Goal: Task Accomplishment & Management: Manage account settings

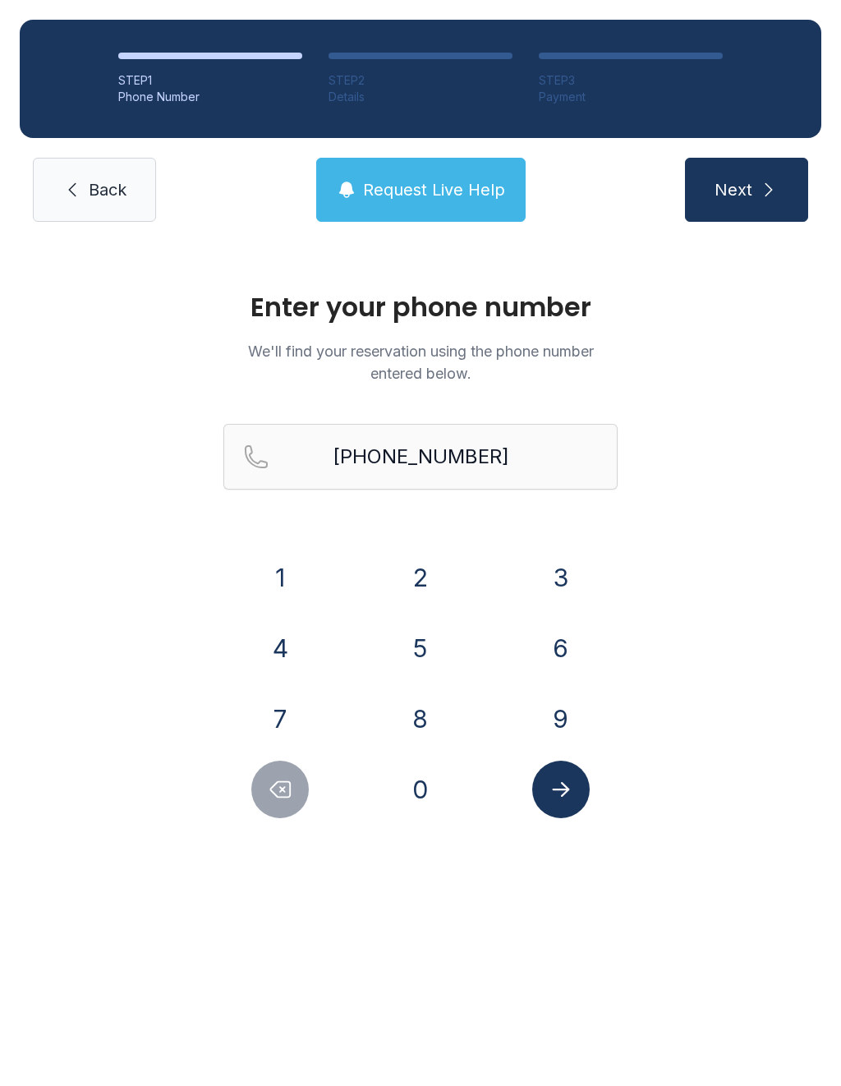
click at [91, 187] on span "Back" at bounding box center [108, 189] width 38 height 23
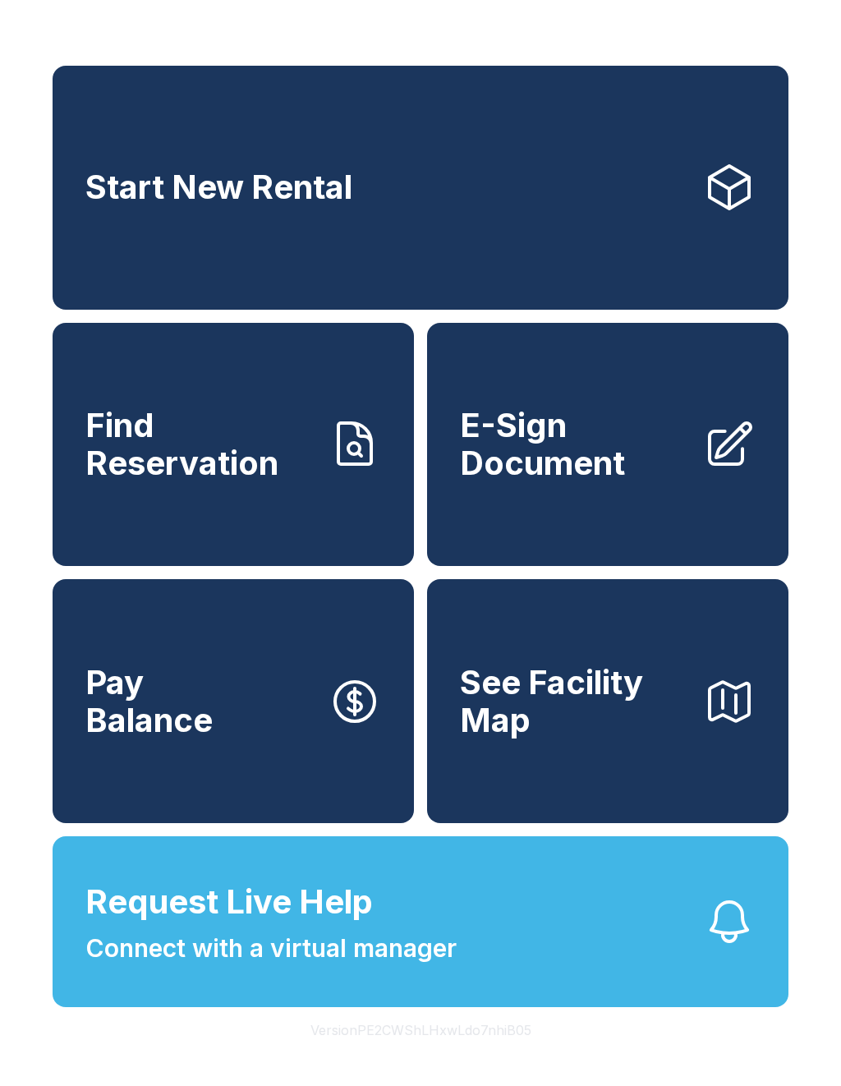
click at [412, 952] on span "Request Live Help Connect with a virtual manager" at bounding box center [270, 923] width 371 height 90
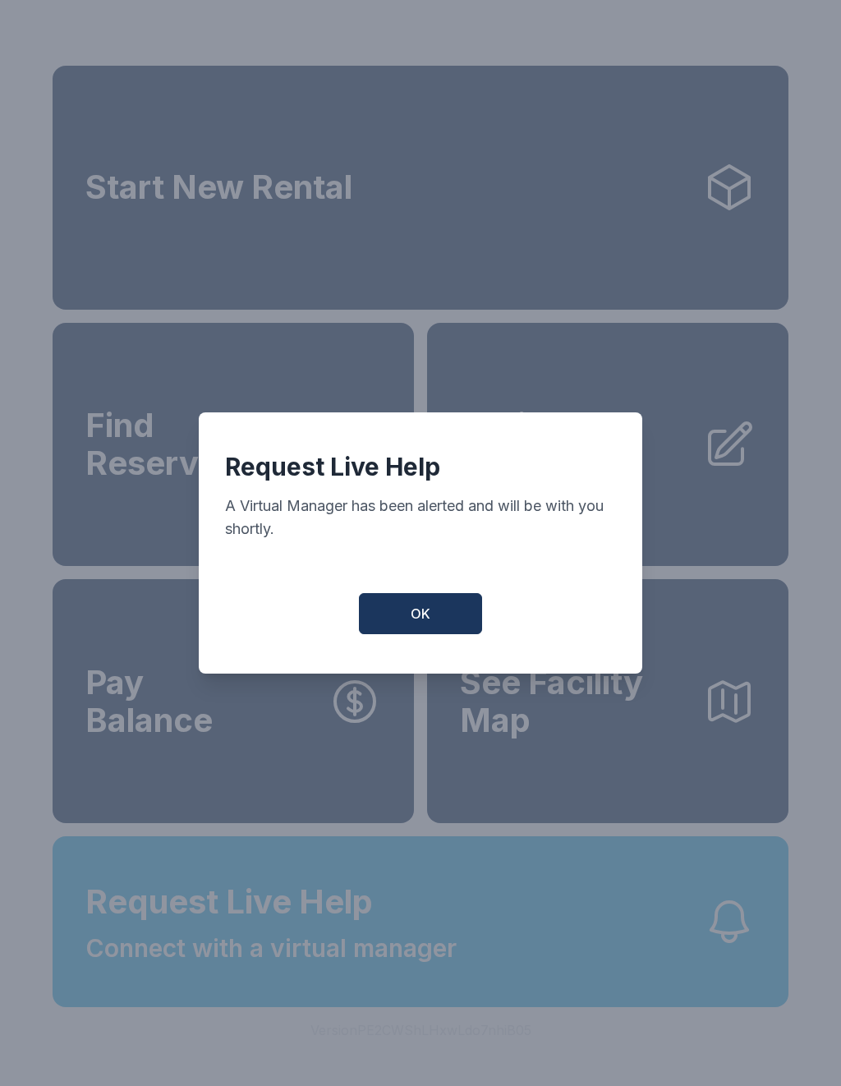
click at [413, 613] on span "OK" at bounding box center [421, 614] width 20 height 20
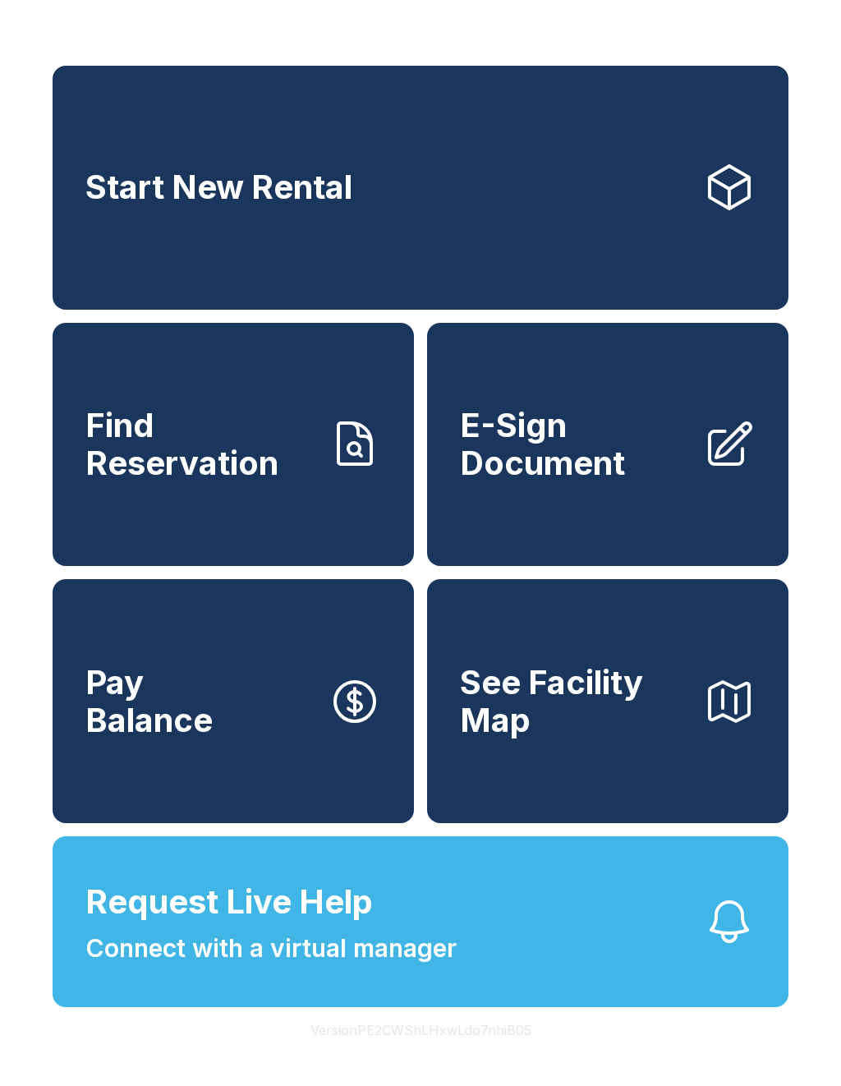
click at [454, 967] on span "Connect with a virtual manager" at bounding box center [270, 948] width 371 height 37
click at [424, 1007] on button "Request Live Help Connect with a virtual manager" at bounding box center [421, 922] width 736 height 171
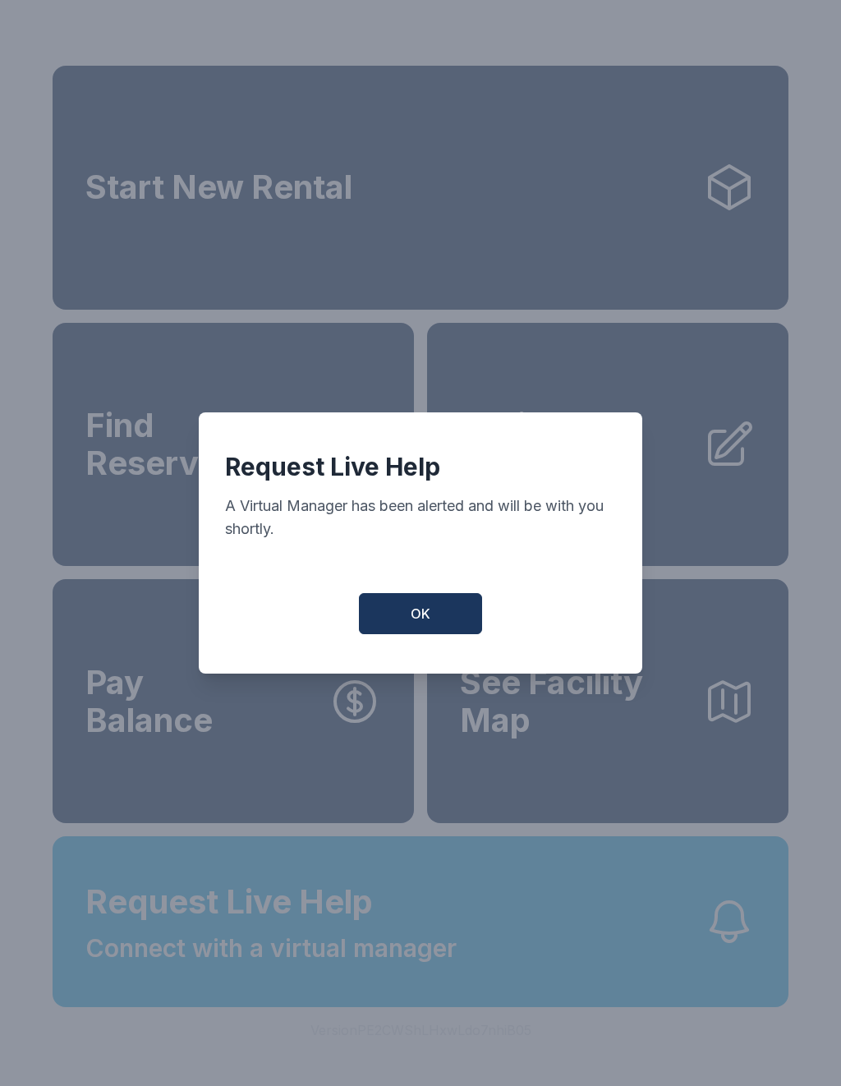
click at [425, 598] on div "Request Live Help A Virtual Manager has been alerted and will be with you short…" at bounding box center [421, 543] width 444 height 261
click at [424, 624] on span "OK" at bounding box center [421, 614] width 20 height 20
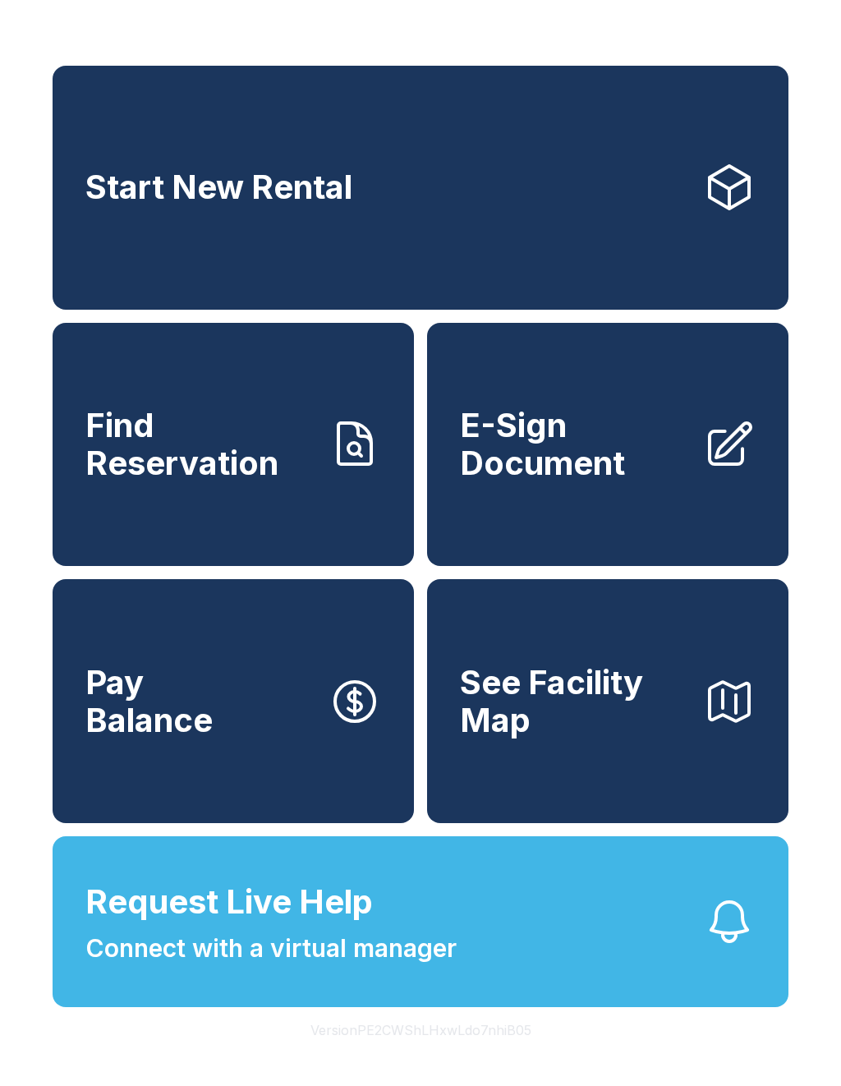
click at [661, 986] on button "Request Live Help Connect with a virtual manager" at bounding box center [421, 922] width 736 height 171
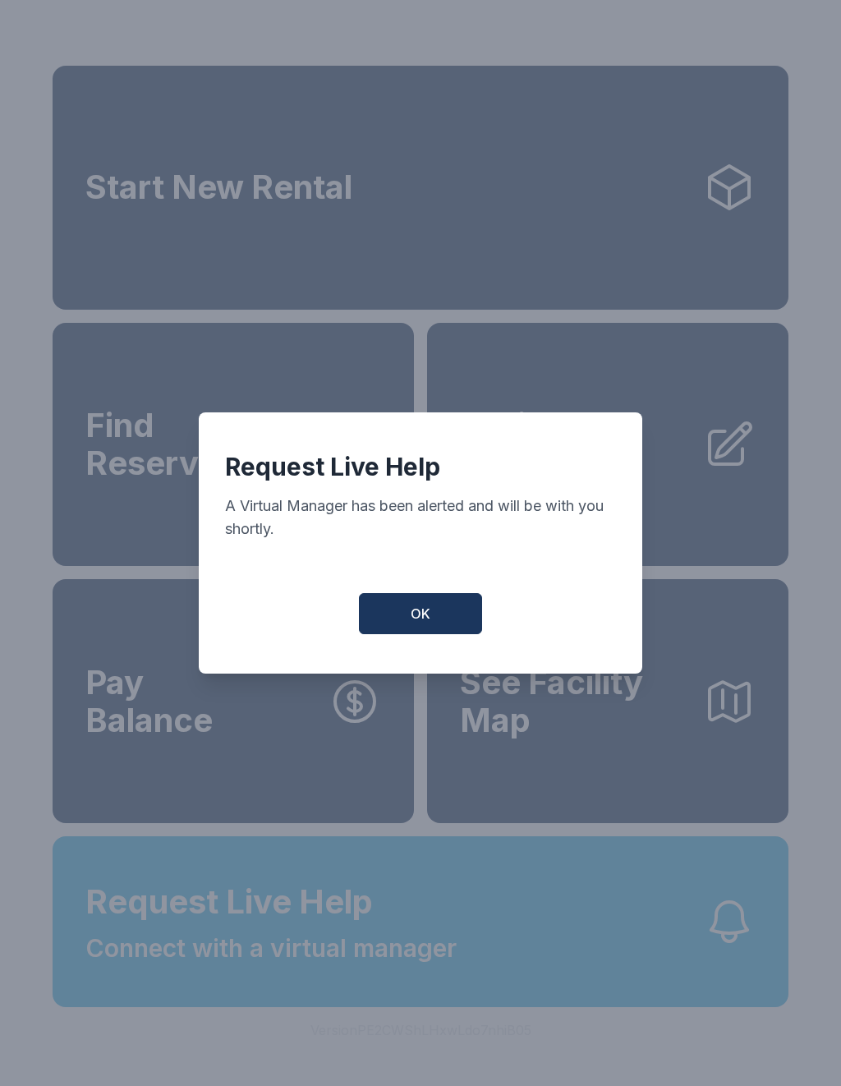
click at [440, 604] on button "OK" at bounding box center [420, 613] width 123 height 41
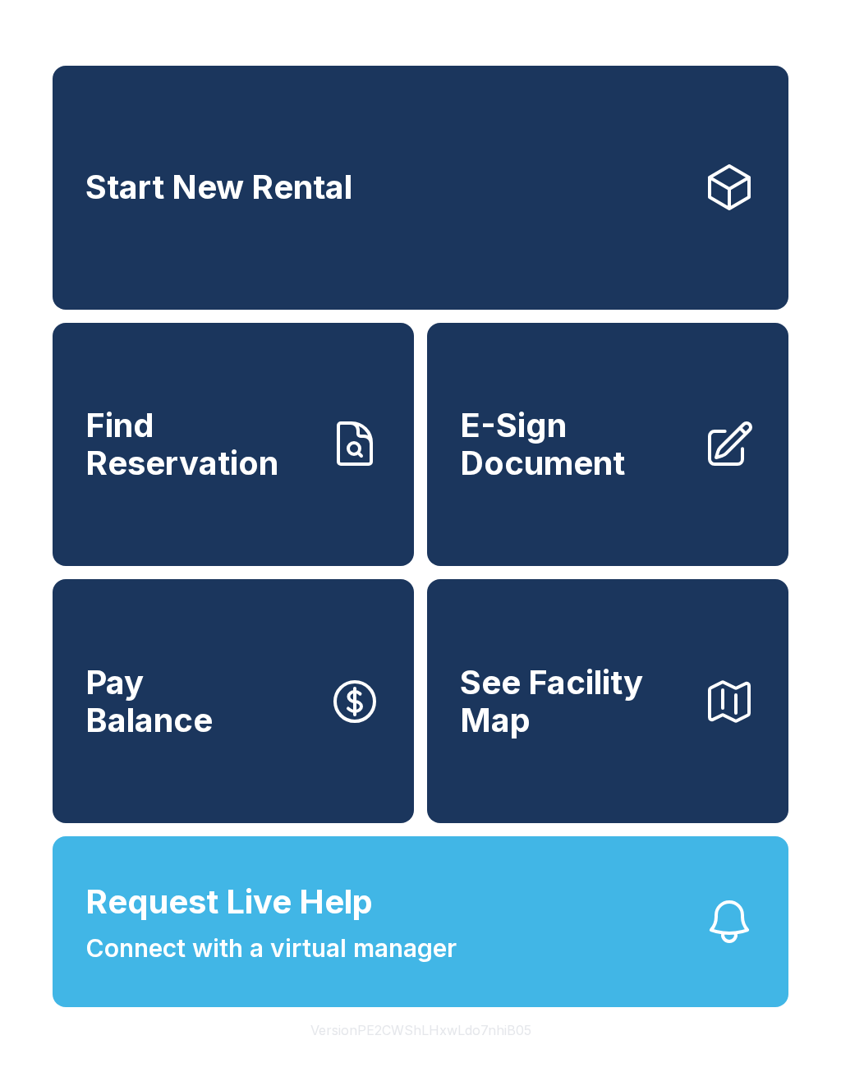
click at [405, 636] on link "Pay Balance" at bounding box center [234, 701] width 362 height 244
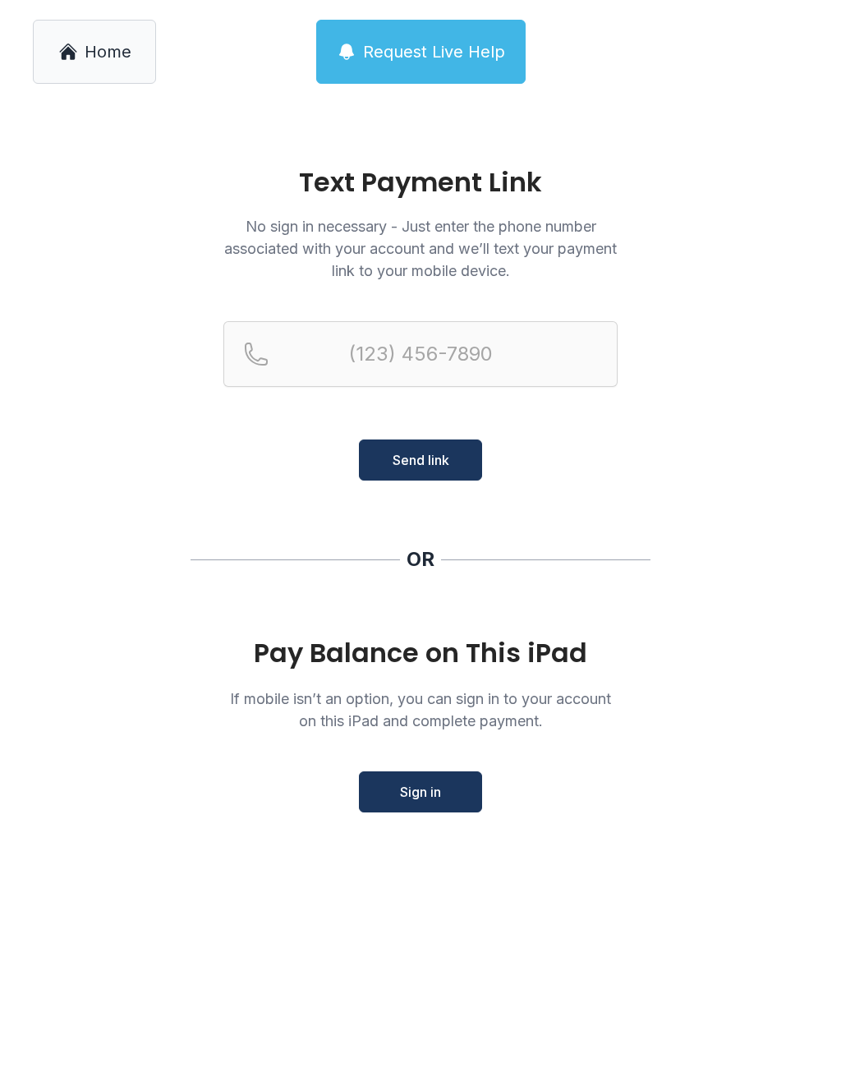
click at [92, 63] on link "Home" at bounding box center [94, 52] width 123 height 64
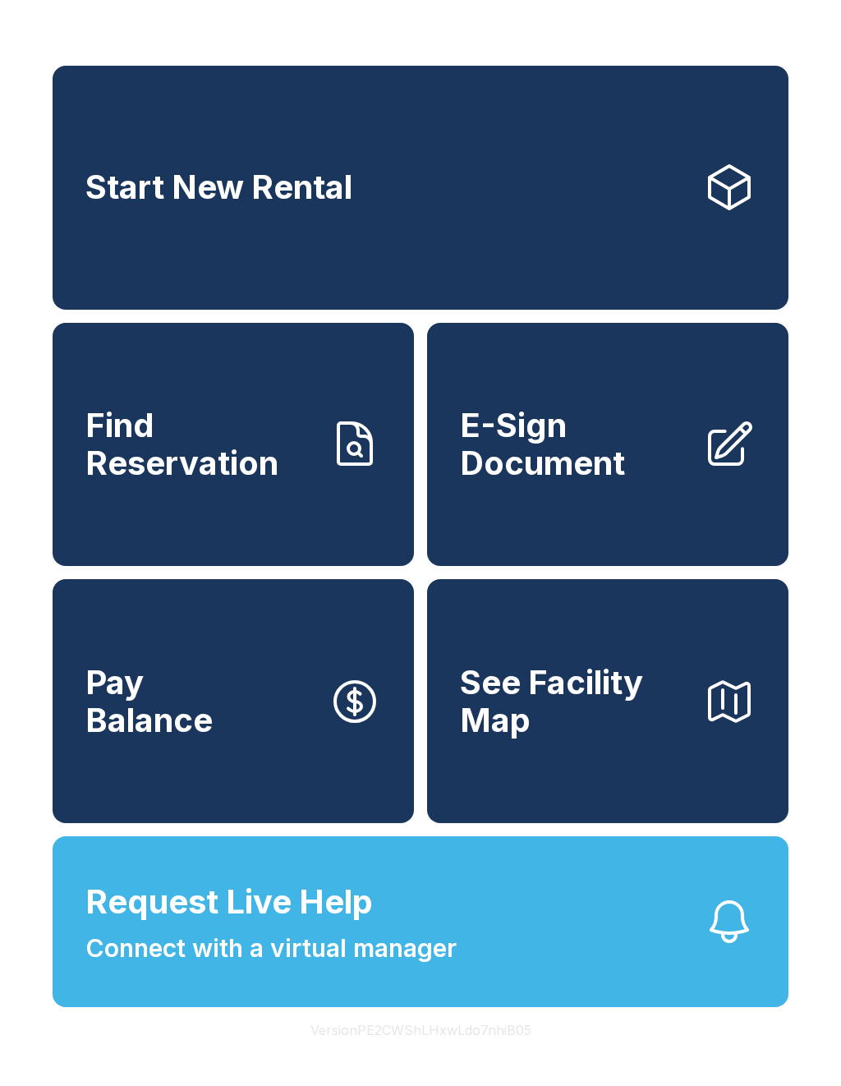
click at [374, 967] on span "Connect with a virtual manager" at bounding box center [270, 948] width 371 height 37
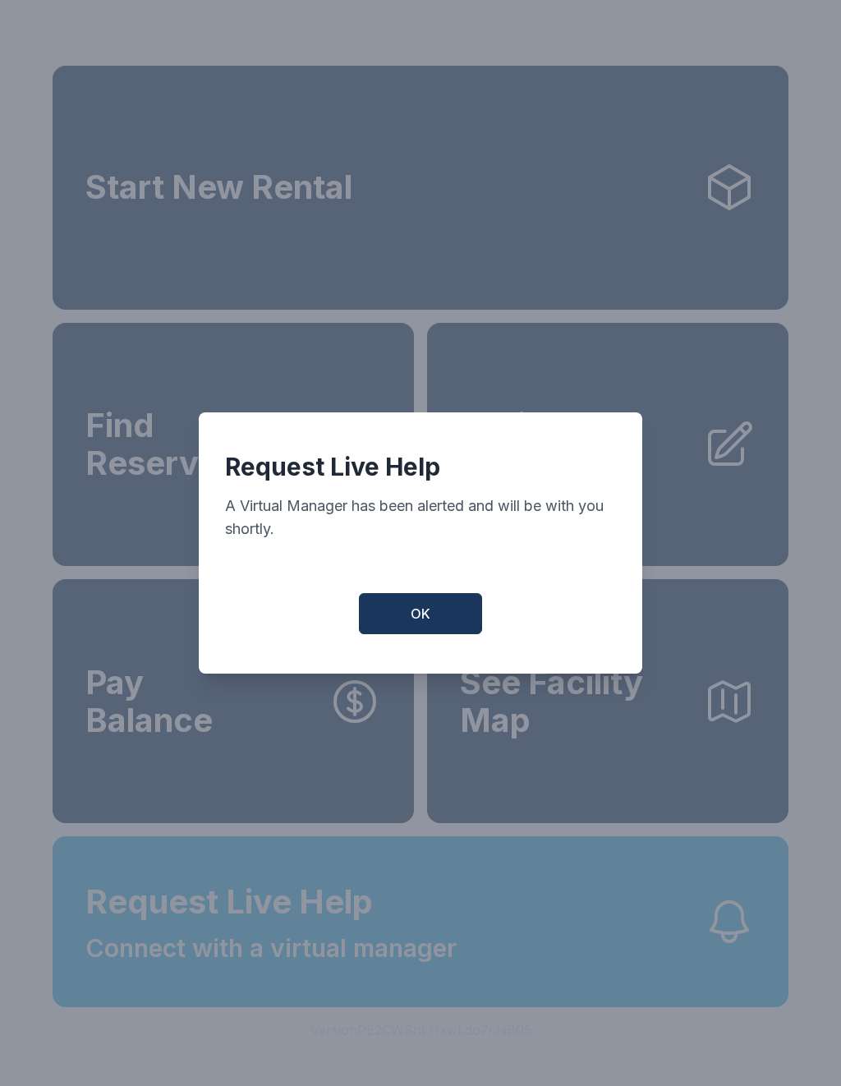
click at [438, 634] on button "OK" at bounding box center [420, 613] width 123 height 41
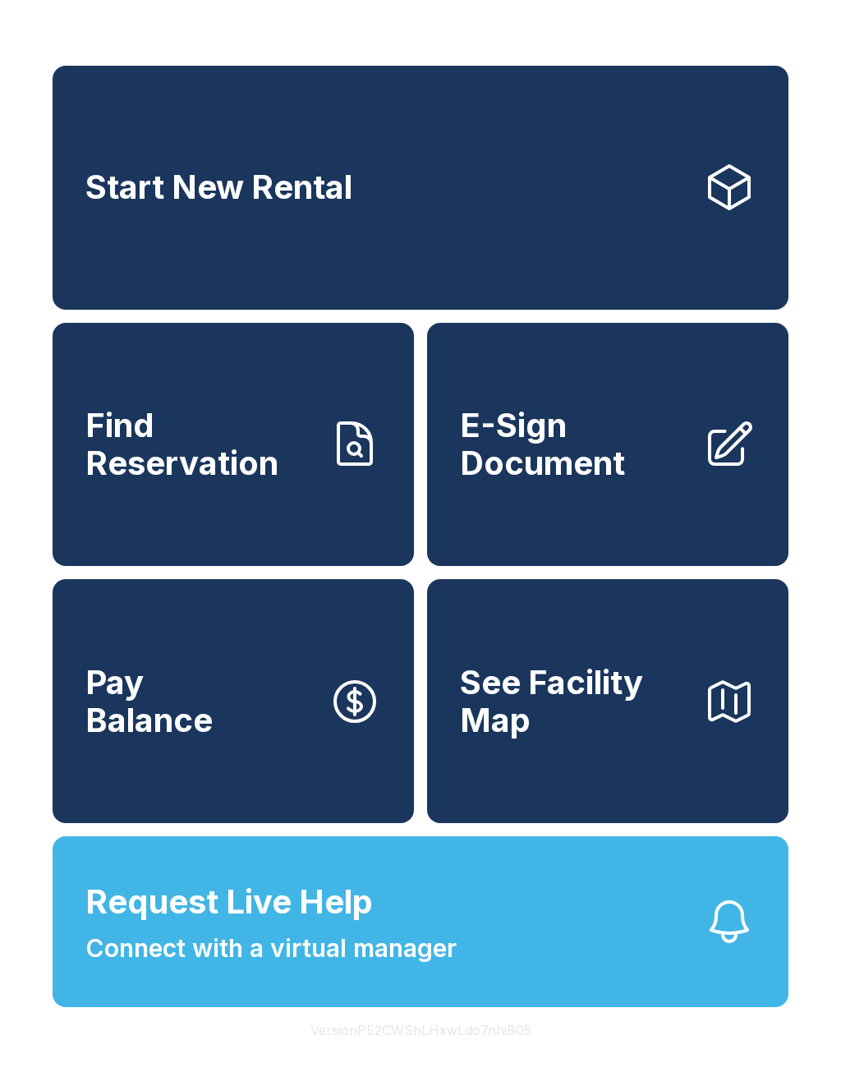
click at [389, 967] on span "Connect with a virtual manager" at bounding box center [270, 948] width 371 height 37
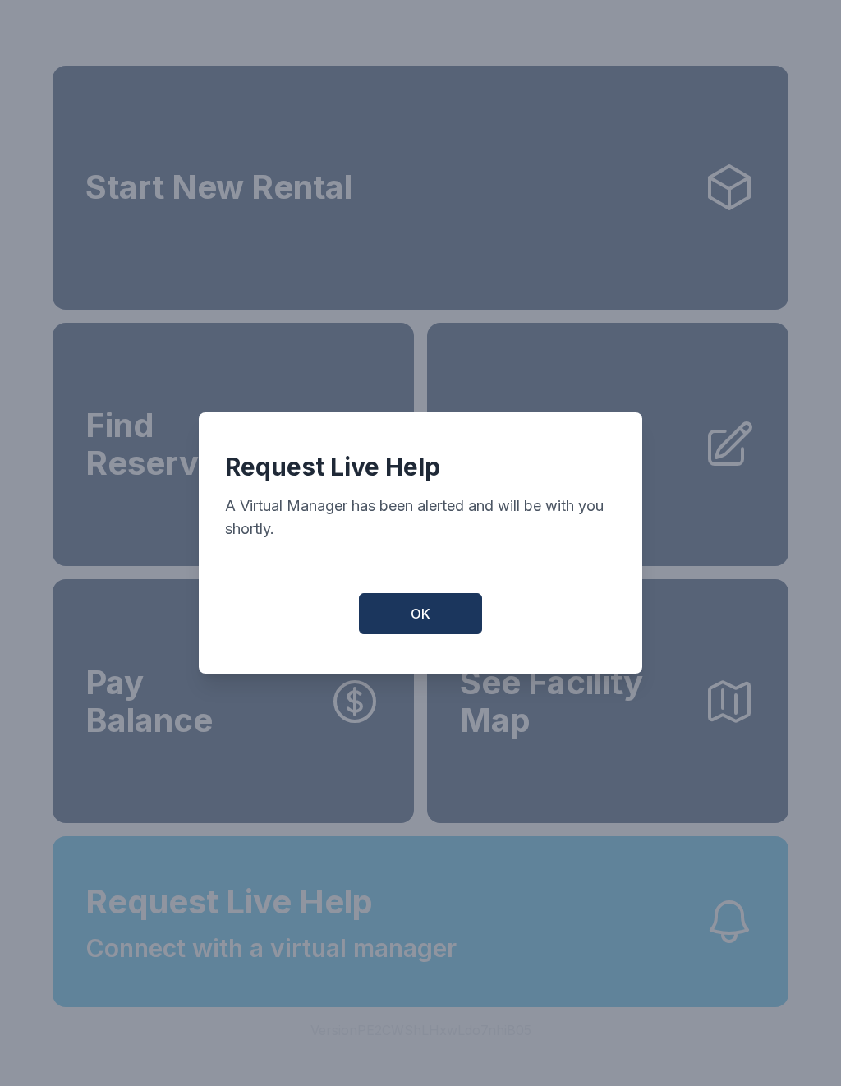
click at [393, 626] on button "OK" at bounding box center [420, 613] width 123 height 41
